Goal: Task Accomplishment & Management: Complete application form

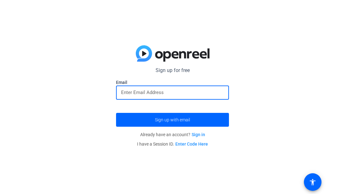
click at [148, 92] on input "email" at bounding box center [172, 93] width 103 height 8
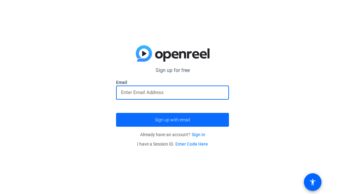
click at [185, 120] on span "Sign up with email" at bounding box center [172, 120] width 35 height 0
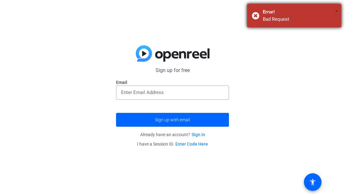
click at [335, 13] on span "×" at bounding box center [336, 12] width 3 height 8
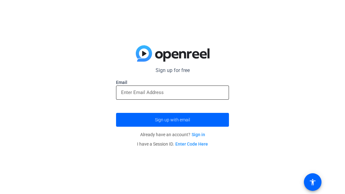
click at [138, 93] on input "email" at bounding box center [172, 93] width 103 height 8
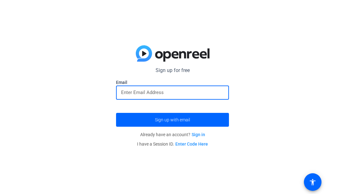
paste input "[EMAIL_ADDRESS][DOMAIN_NAME]"
type input "[EMAIL_ADDRESS][DOMAIN_NAME]"
click at [116, 113] on button "Sign up with email" at bounding box center [172, 120] width 113 height 14
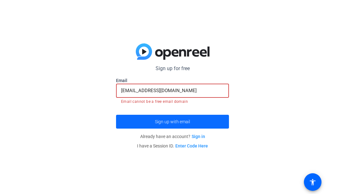
click at [150, 123] on span "submit" at bounding box center [172, 121] width 113 height 15
